Goal: Task Accomplishment & Management: Manage account settings

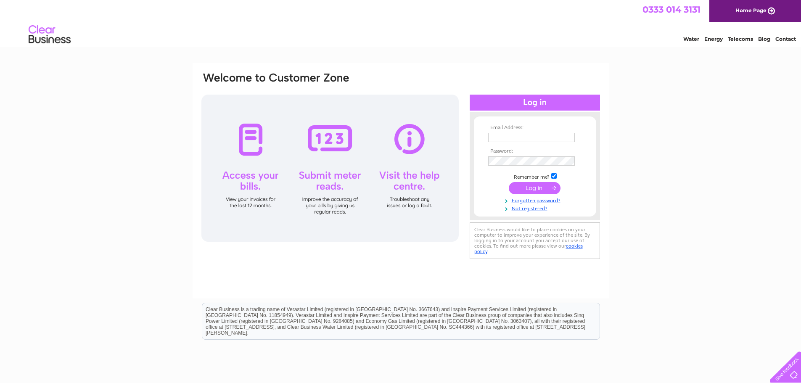
type input "dobrohodova@gmail.com"
click at [530, 187] on input "submit" at bounding box center [535, 188] width 52 height 12
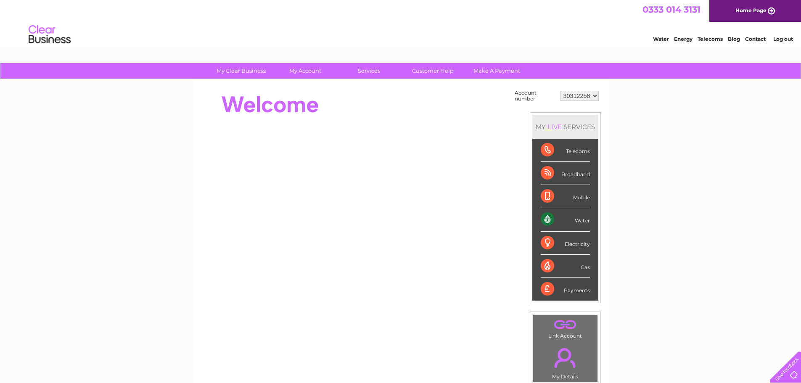
click at [546, 218] on div "Water" at bounding box center [564, 219] width 49 height 23
click at [656, 40] on link "Water" at bounding box center [661, 39] width 16 height 6
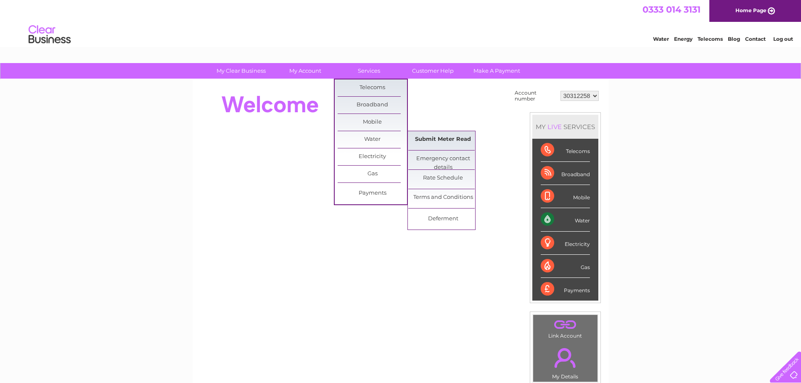
click at [438, 139] on link "Submit Meter Read" at bounding box center [442, 139] width 69 height 17
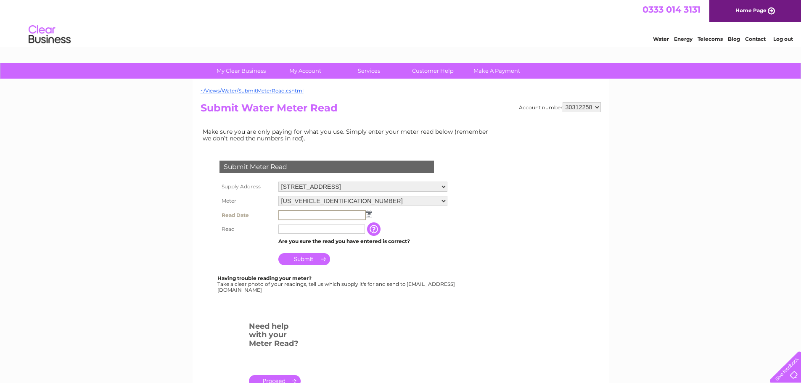
click at [306, 215] on input "text" at bounding box center [321, 215] width 87 height 10
click at [367, 216] on img at bounding box center [368, 213] width 6 height 7
click at [302, 259] on link "6" at bounding box center [299, 260] width 13 height 8
type input "2025/10/06"
click at [303, 231] on input "text" at bounding box center [321, 228] width 87 height 9
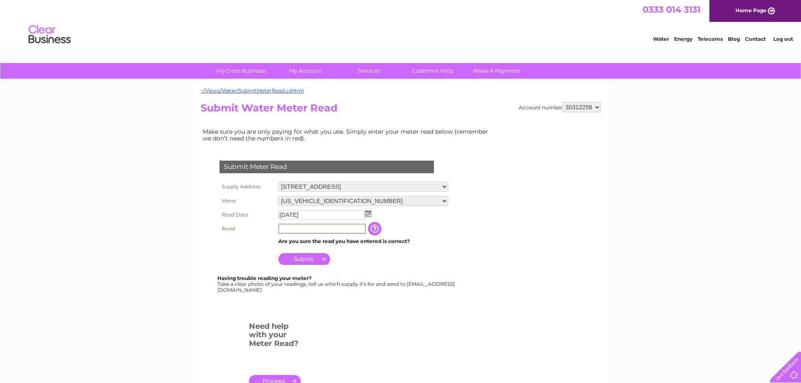
click at [350, 230] on input "text" at bounding box center [321, 229] width 87 height 10
click at [378, 228] on input "button" at bounding box center [374, 227] width 15 height 13
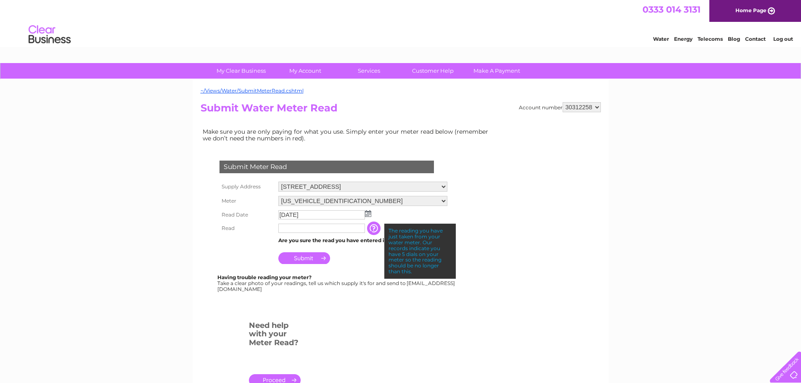
click at [353, 229] on input "text" at bounding box center [321, 228] width 87 height 9
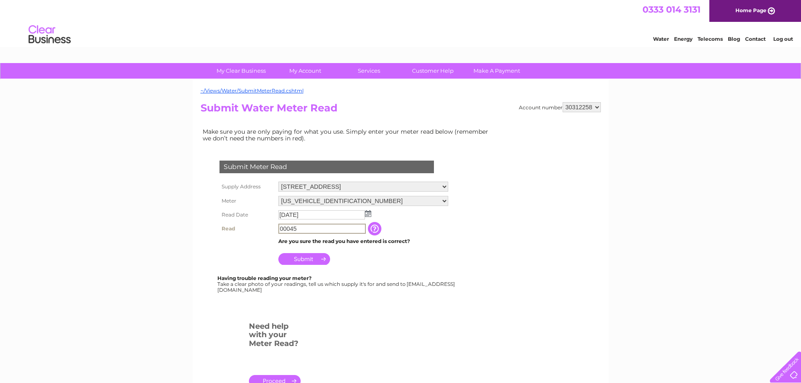
type input "00045"
click at [312, 264] on td "Submit" at bounding box center [363, 257] width 174 height 20
click at [300, 257] on input "Submit" at bounding box center [304, 258] width 52 height 12
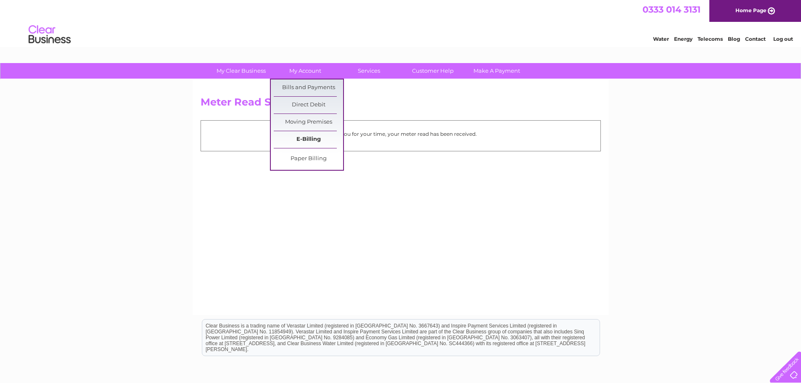
click at [300, 142] on link "E-Billing" at bounding box center [308, 139] width 69 height 17
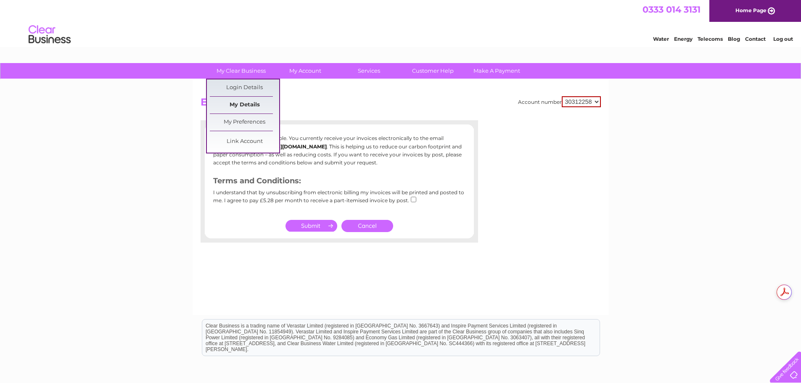
click at [253, 107] on link "My Details" at bounding box center [244, 105] width 69 height 17
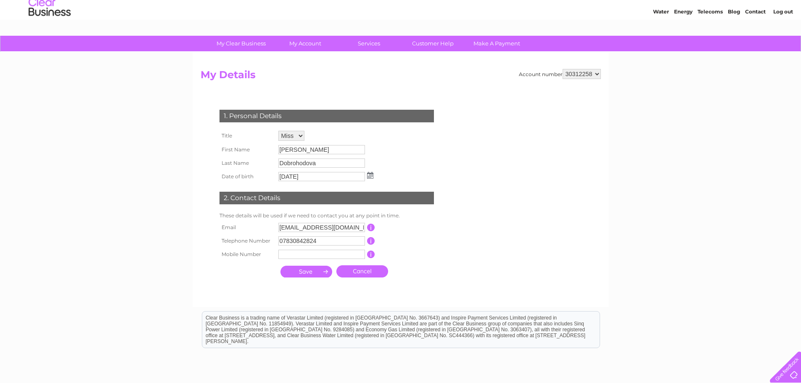
scroll to position [42, 0]
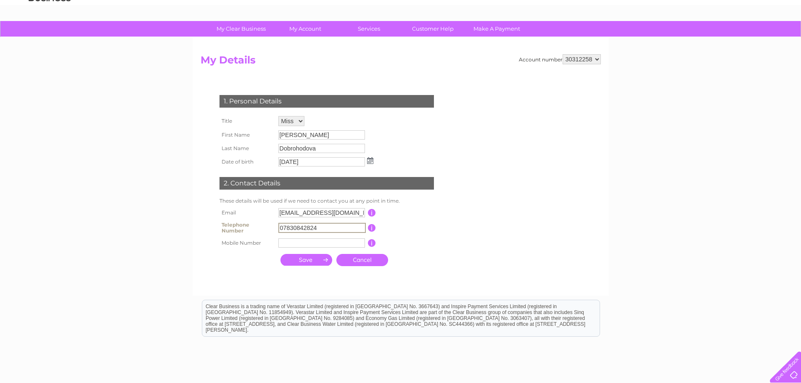
drag, startPoint x: 322, startPoint y: 228, endPoint x: 271, endPoint y: 228, distance: 50.0
click at [271, 228] on tr "Telephone Number 07830842824 This should be a valid landline telephone number s…" at bounding box center [330, 227] width 226 height 17
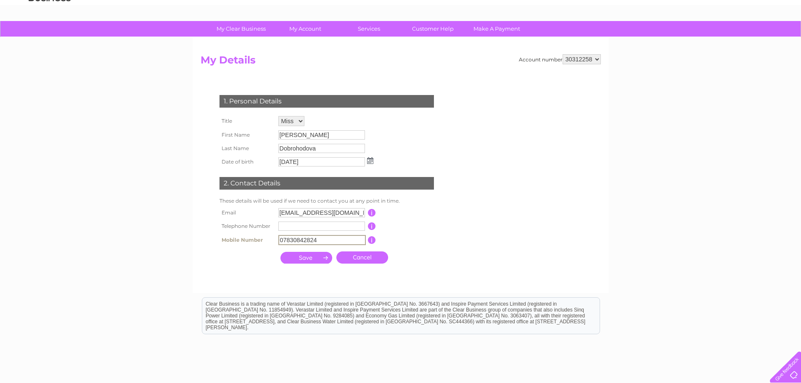
type input "07830842824"
click at [434, 245] on td "This should be a valid mobile number starting with 07 and be at least 10 charac…" at bounding box center [408, 239] width 67 height 13
click at [308, 259] on input "submit" at bounding box center [306, 257] width 52 height 12
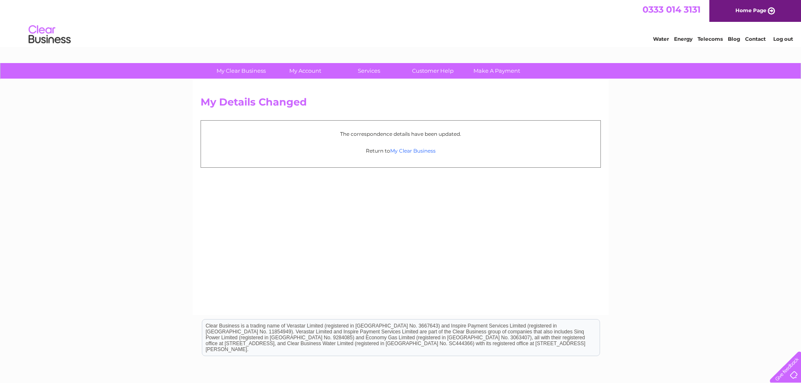
click at [406, 150] on link "My Clear Business" at bounding box center [412, 151] width 45 height 6
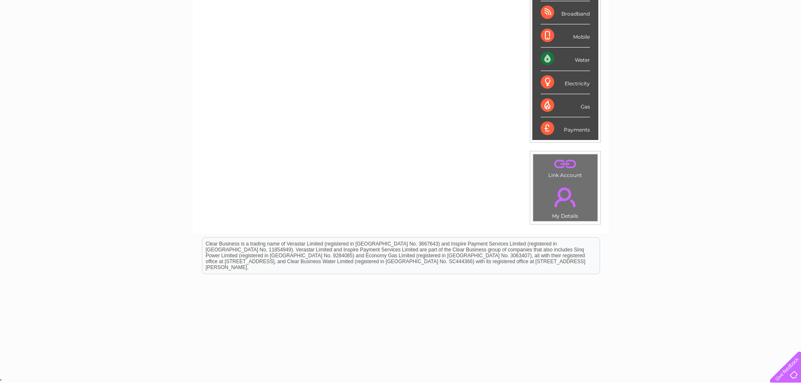
scroll to position [162, 0]
